Goal: Task Accomplishment & Management: Use online tool/utility

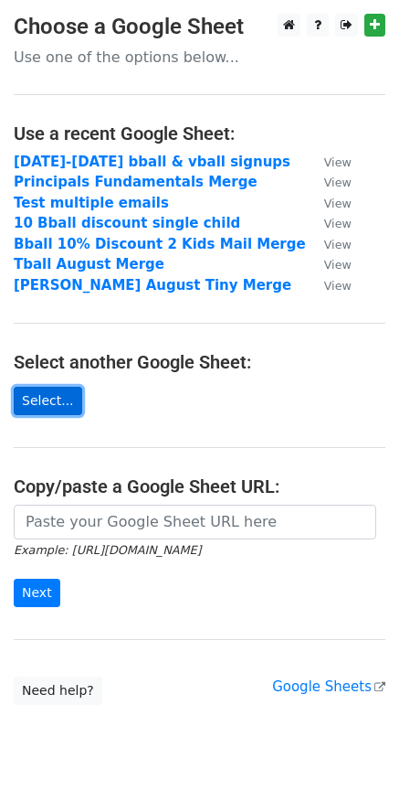
click at [55, 401] on link "Select..." at bounding box center [48, 401] width 69 height 28
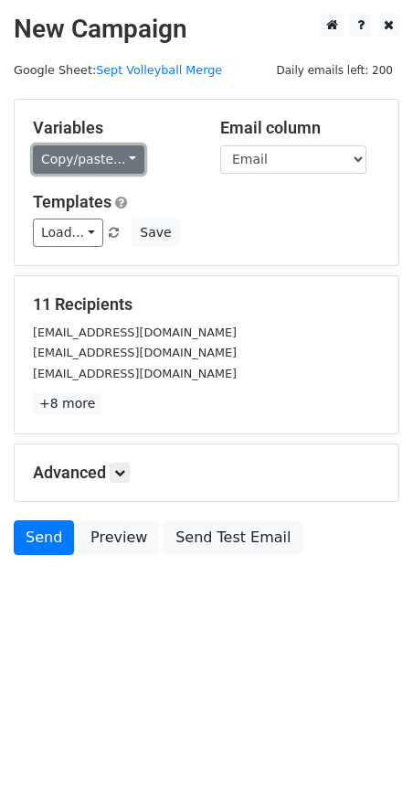
click at [119, 157] on link "Copy/paste..." at bounding box center [88, 159] width 111 height 28
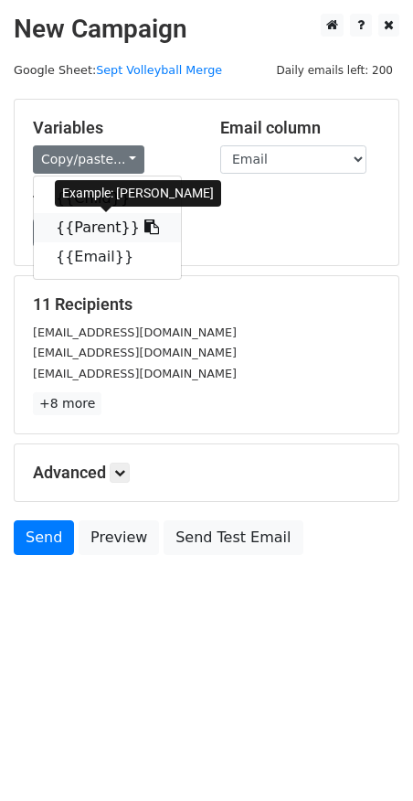
click at [90, 227] on link "{{Parent}}" at bounding box center [107, 227] width 147 height 29
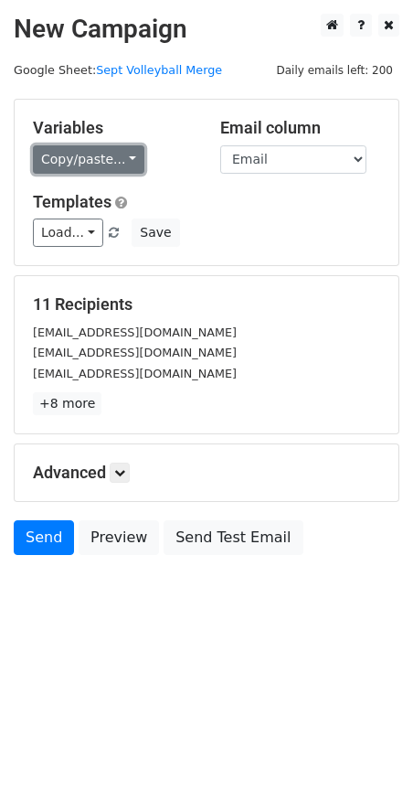
click at [116, 163] on link "Copy/paste..." at bounding box center [88, 159] width 111 height 28
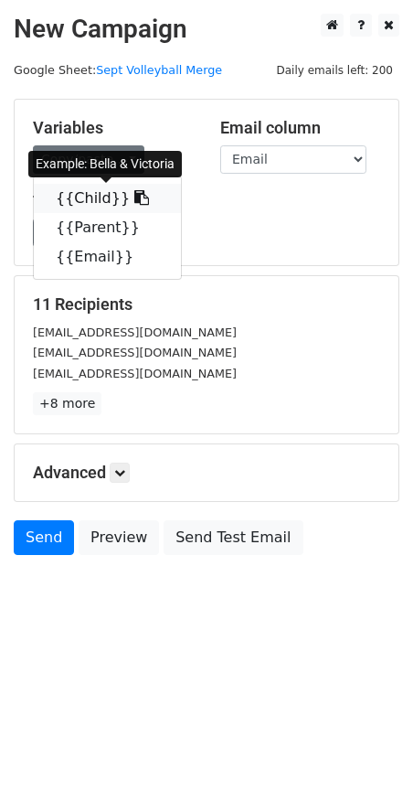
click at [91, 196] on link "{{Child}}" at bounding box center [107, 198] width 147 height 29
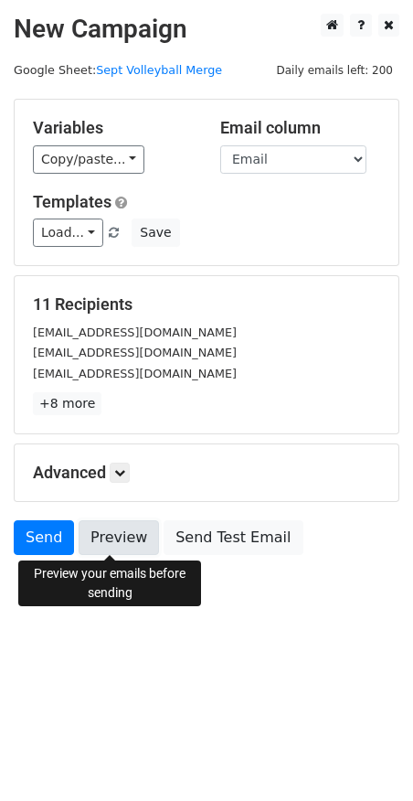
click at [121, 534] on link "Preview" at bounding box center [119, 537] width 80 height 35
click at [122, 542] on link "Preview" at bounding box center [119, 537] width 80 height 35
click at [119, 536] on link "Preview" at bounding box center [119, 537] width 80 height 35
click at [107, 539] on link "Preview" at bounding box center [119, 537] width 80 height 35
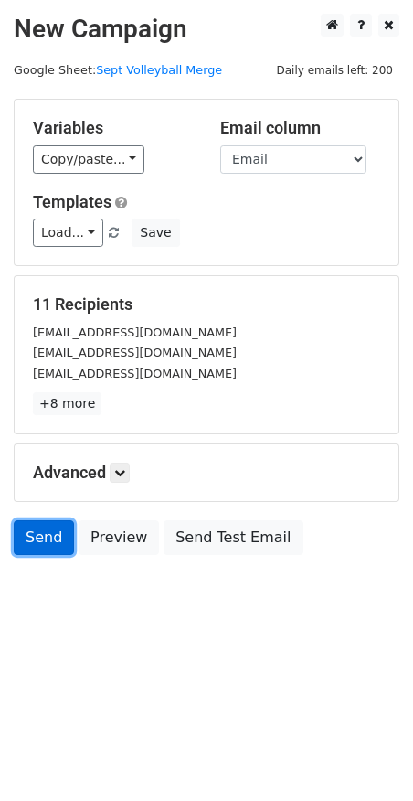
click at [42, 543] on link "Send" at bounding box center [44, 537] width 60 height 35
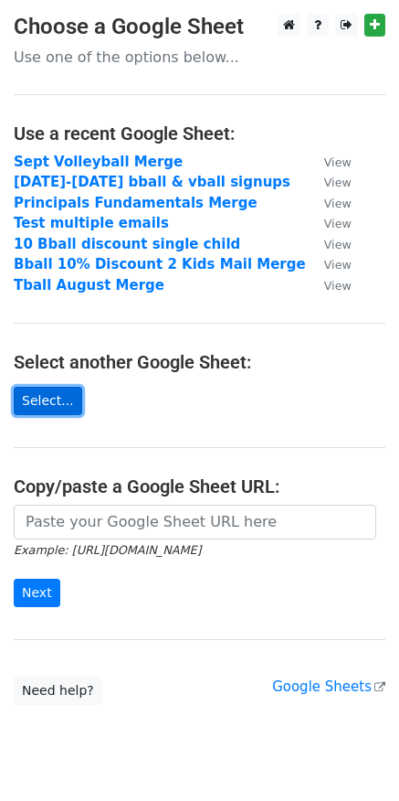
click at [52, 406] on link "Select..." at bounding box center [48, 401] width 69 height 28
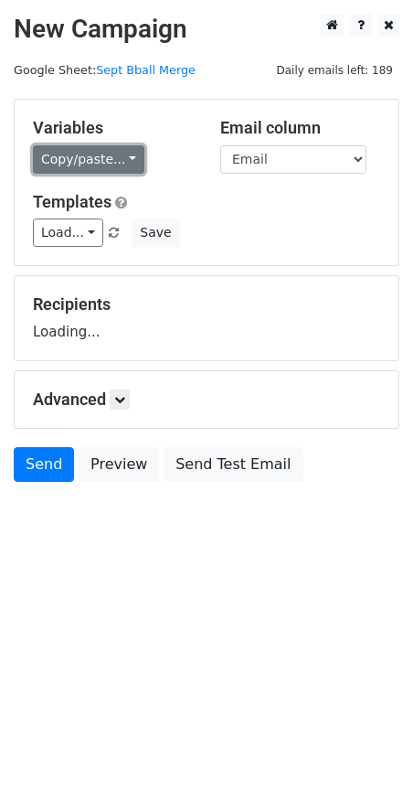
click at [73, 161] on link "Copy/paste..." at bounding box center [88, 159] width 111 height 28
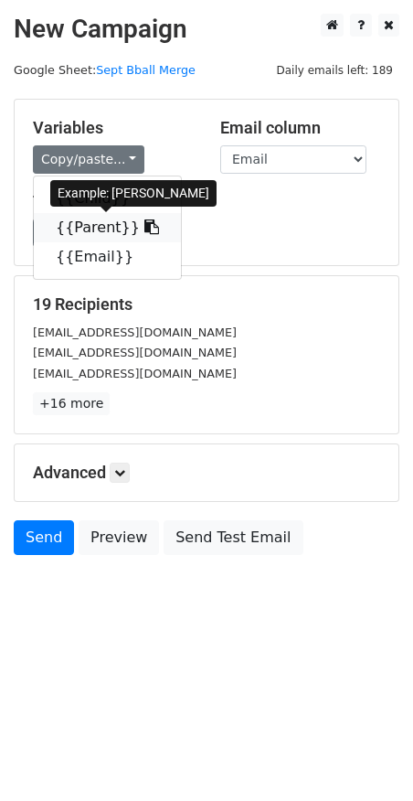
click at [85, 228] on link "{{Parent}}" at bounding box center [107, 227] width 147 height 29
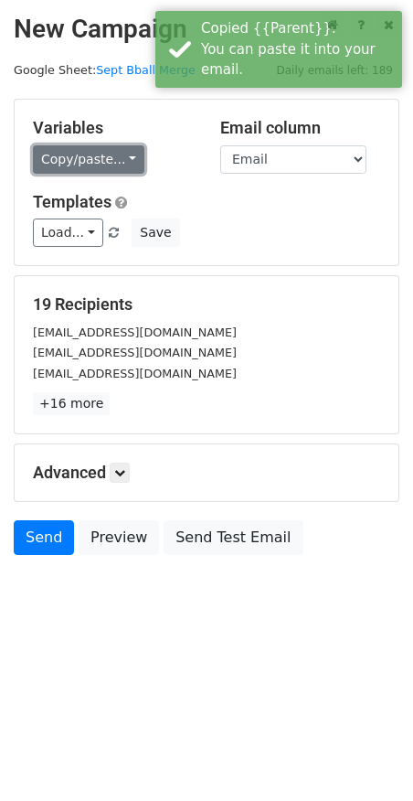
click at [116, 156] on link "Copy/paste..." at bounding box center [88, 159] width 111 height 28
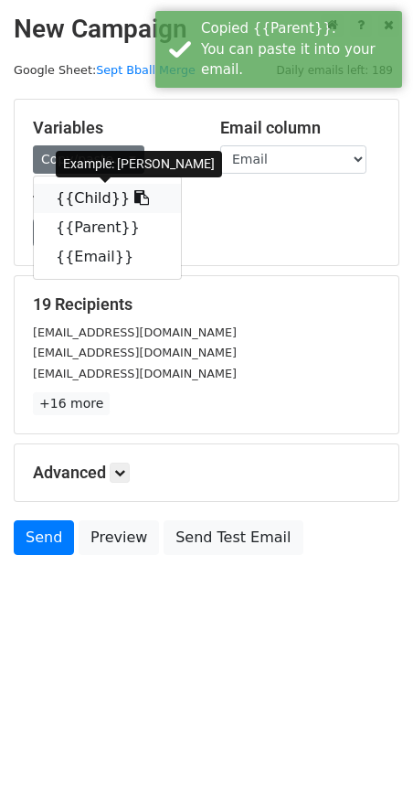
click at [90, 199] on link "{{Child}}" at bounding box center [107, 198] width 147 height 29
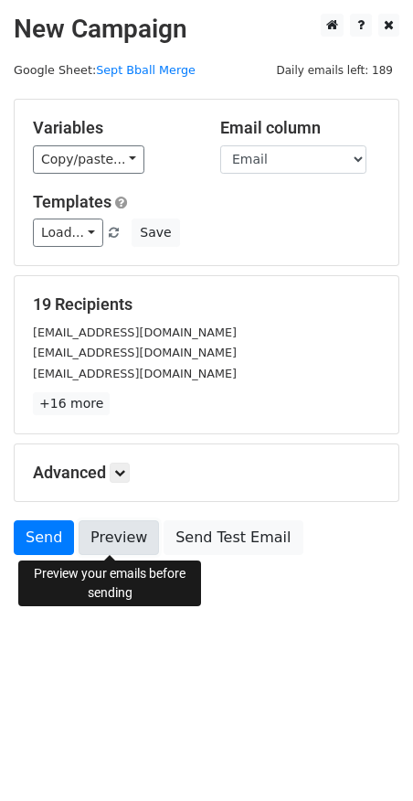
click at [111, 531] on link "Preview" at bounding box center [119, 537] width 80 height 35
click at [107, 539] on link "Preview" at bounding box center [119, 537] width 80 height 35
click at [122, 536] on link "Preview" at bounding box center [119, 537] width 80 height 35
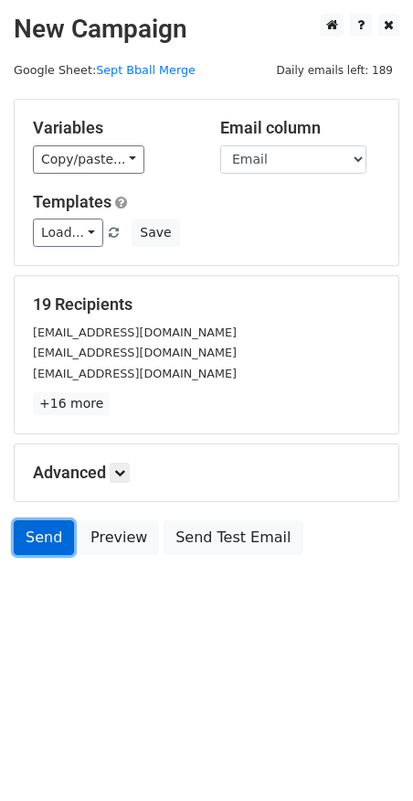
click at [32, 537] on link "Send" at bounding box center [44, 537] width 60 height 35
